Goal: Navigation & Orientation: Find specific page/section

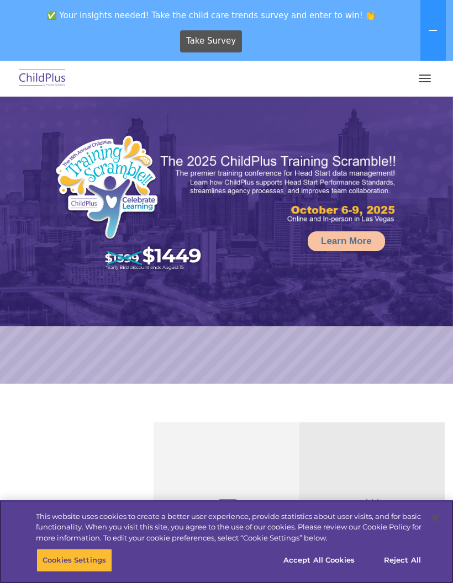
select select "MEDIUM"
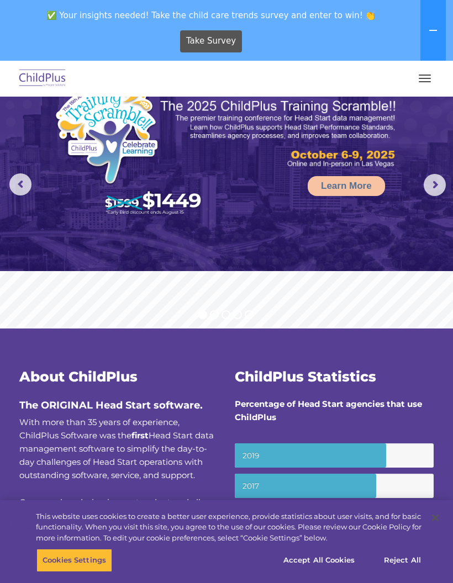
click at [425, 86] on button "button" at bounding box center [424, 79] width 23 height 18
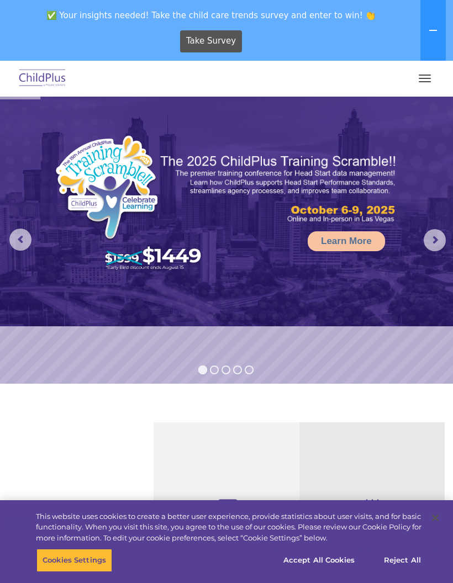
select select "MEDIUM"
click at [428, 78] on span "button" at bounding box center [425, 78] width 12 height 1
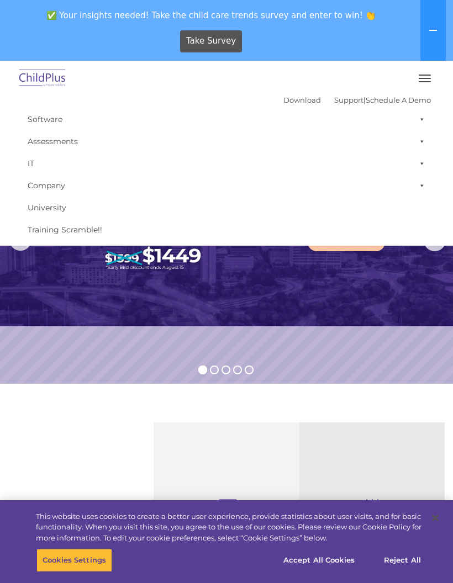
click at [436, 31] on icon at bounding box center [433, 30] width 8 height 1
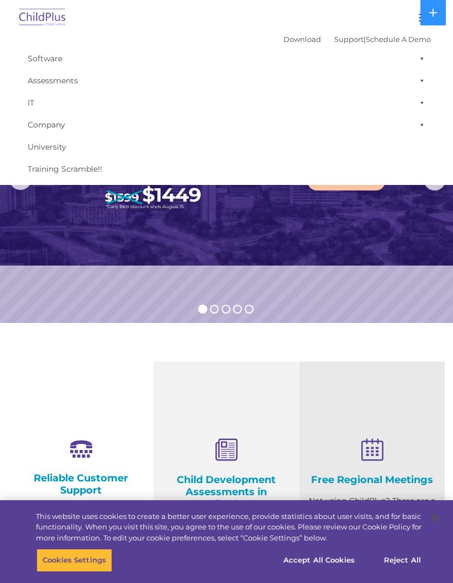
click at [390, 238] on img at bounding box center [226, 151] width 453 height 230
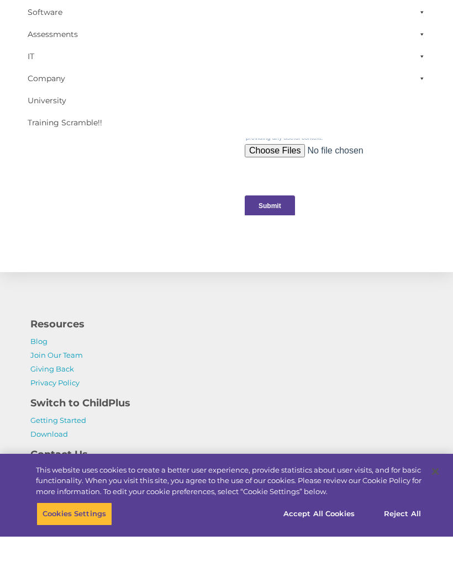
scroll to position [1220, 0]
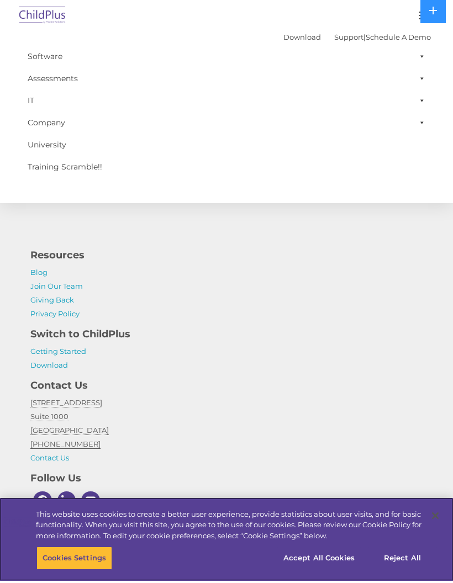
click at [412, 561] on button "Reject All" at bounding box center [402, 560] width 69 height 23
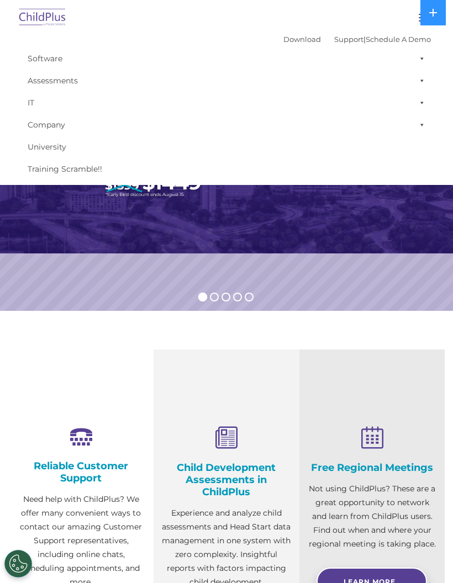
scroll to position [0, 0]
